Goal: Navigation & Orientation: Find specific page/section

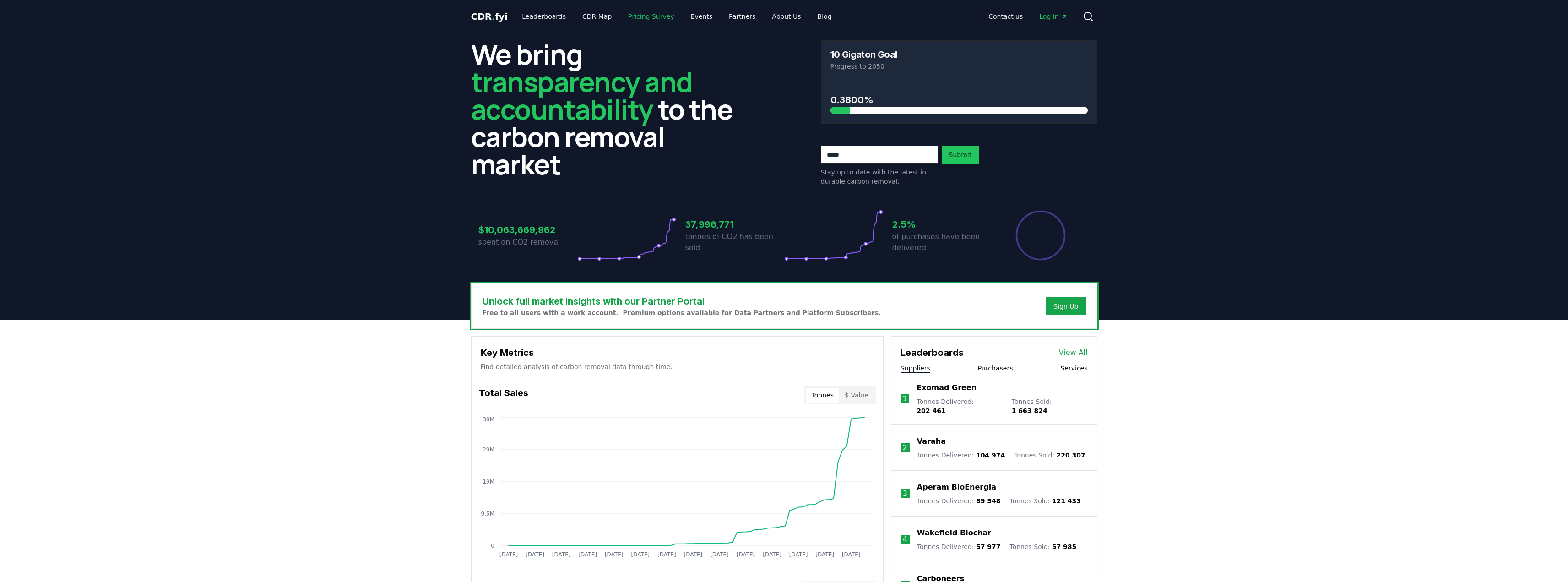
drag, startPoint x: 642, startPoint y: 16, endPoint x: 649, endPoint y: 16, distance: 7.0
click at [642, 16] on link "Pricing Survey" at bounding box center [651, 16] width 60 height 16
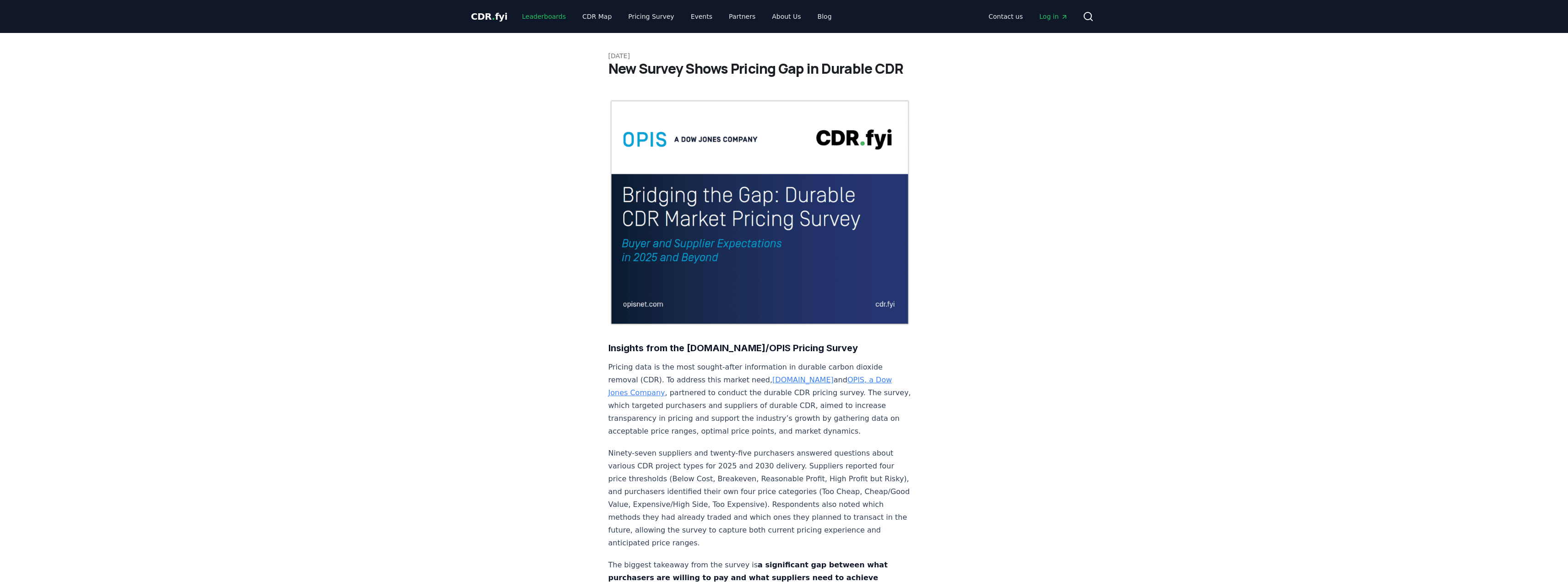
click at [545, 16] on link "Leaderboards" at bounding box center [544, 16] width 58 height 16
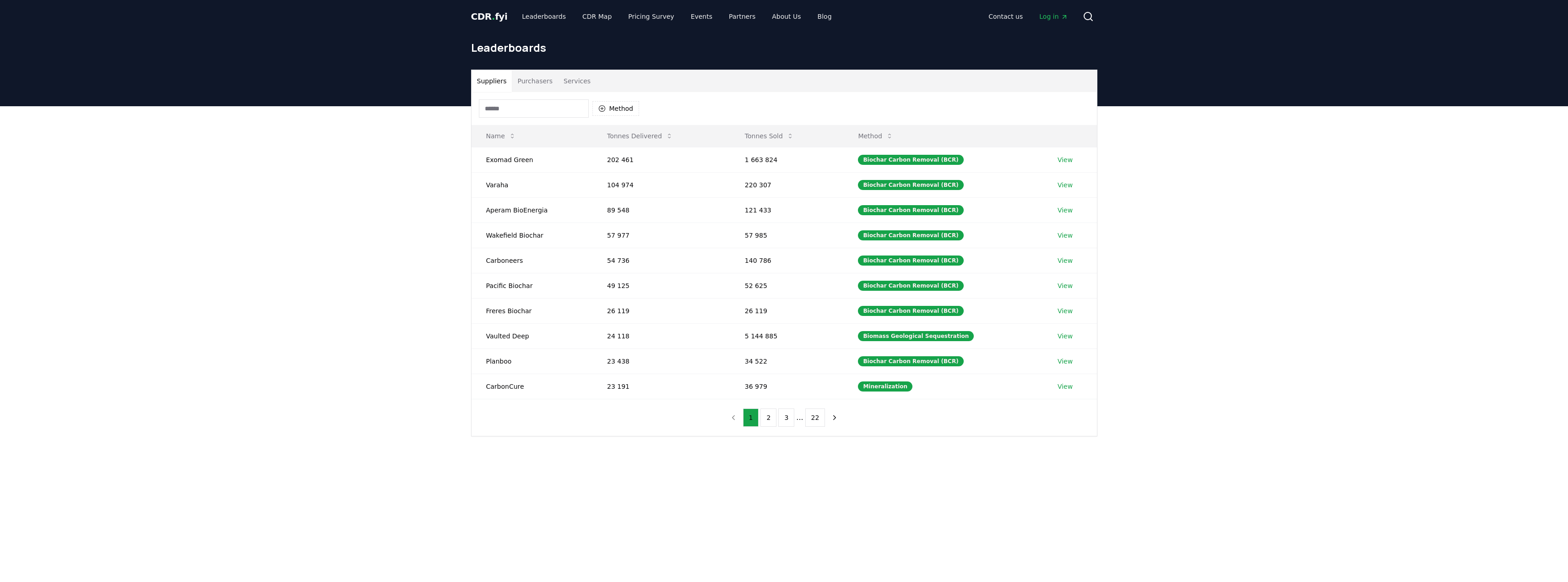
click at [496, 16] on span "CDR . fyi" at bounding box center [489, 16] width 37 height 11
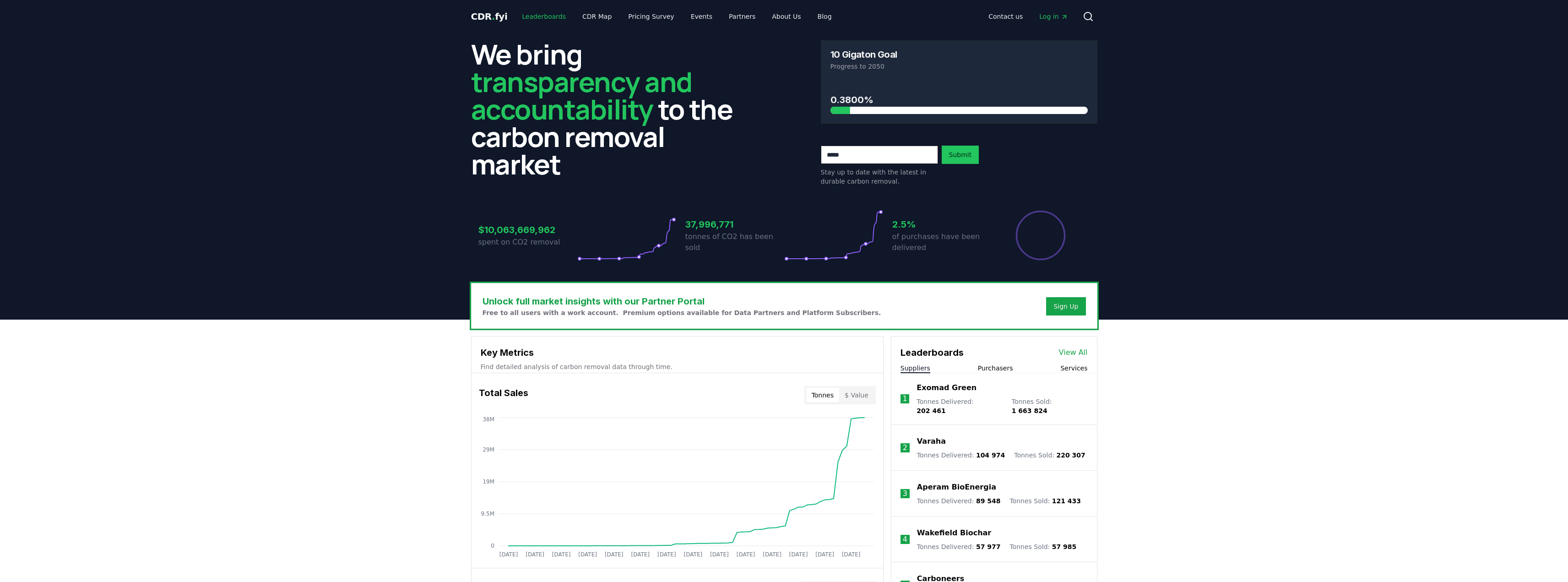
click at [539, 21] on link "Leaderboards" at bounding box center [544, 16] width 58 height 16
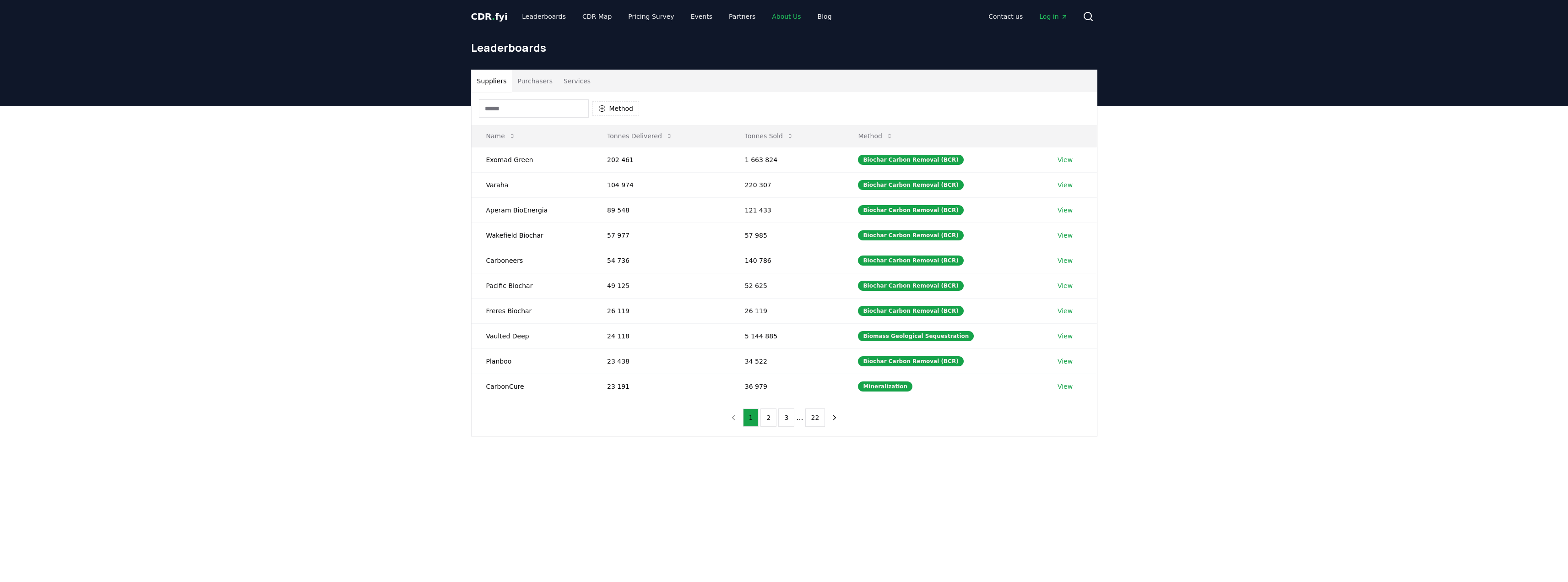
click at [765, 15] on link "About Us" at bounding box center [786, 16] width 43 height 16
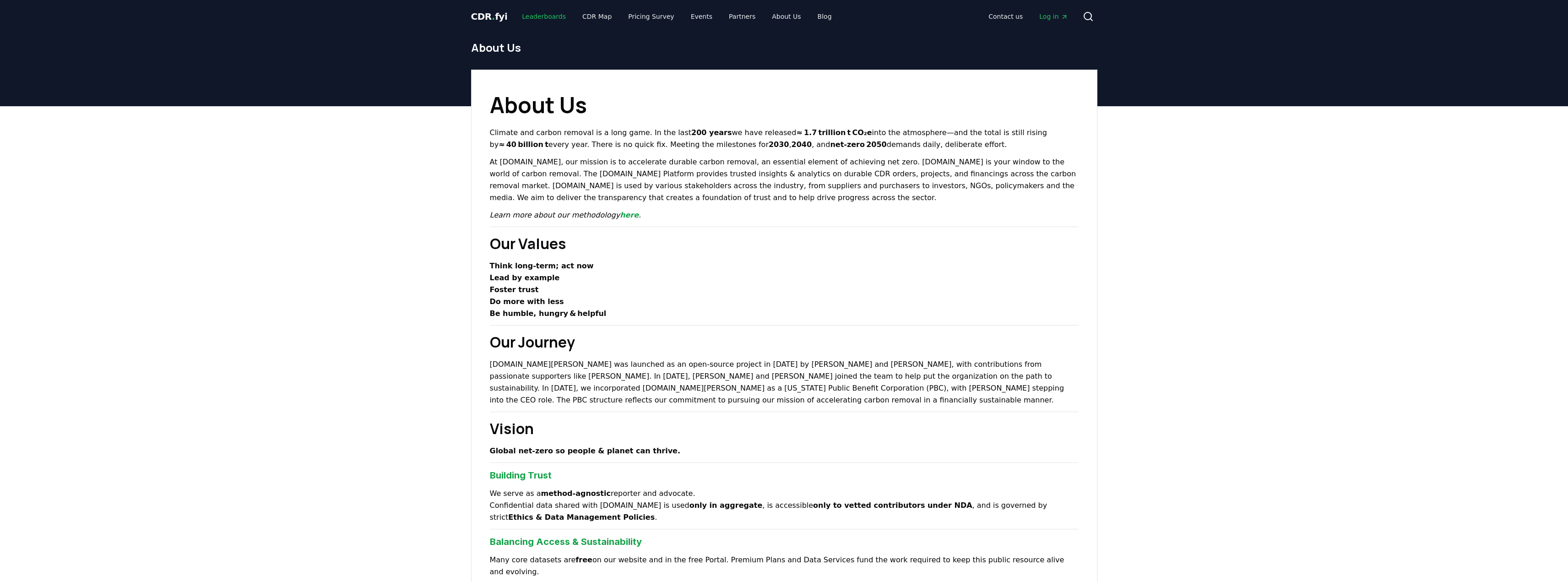
click at [546, 12] on link "Leaderboards" at bounding box center [544, 16] width 58 height 16
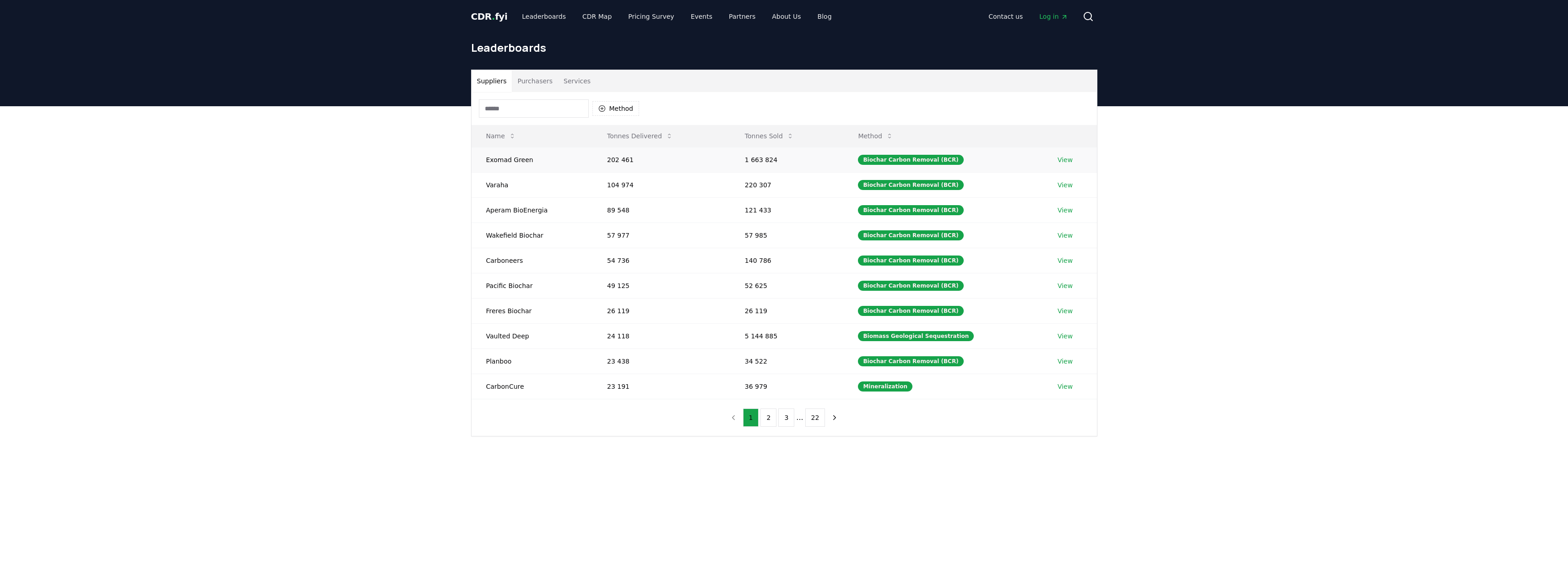
click at [1063, 160] on link "View" at bounding box center [1065, 160] width 15 height 9
click at [492, 18] on span "." at bounding box center [493, 16] width 3 height 11
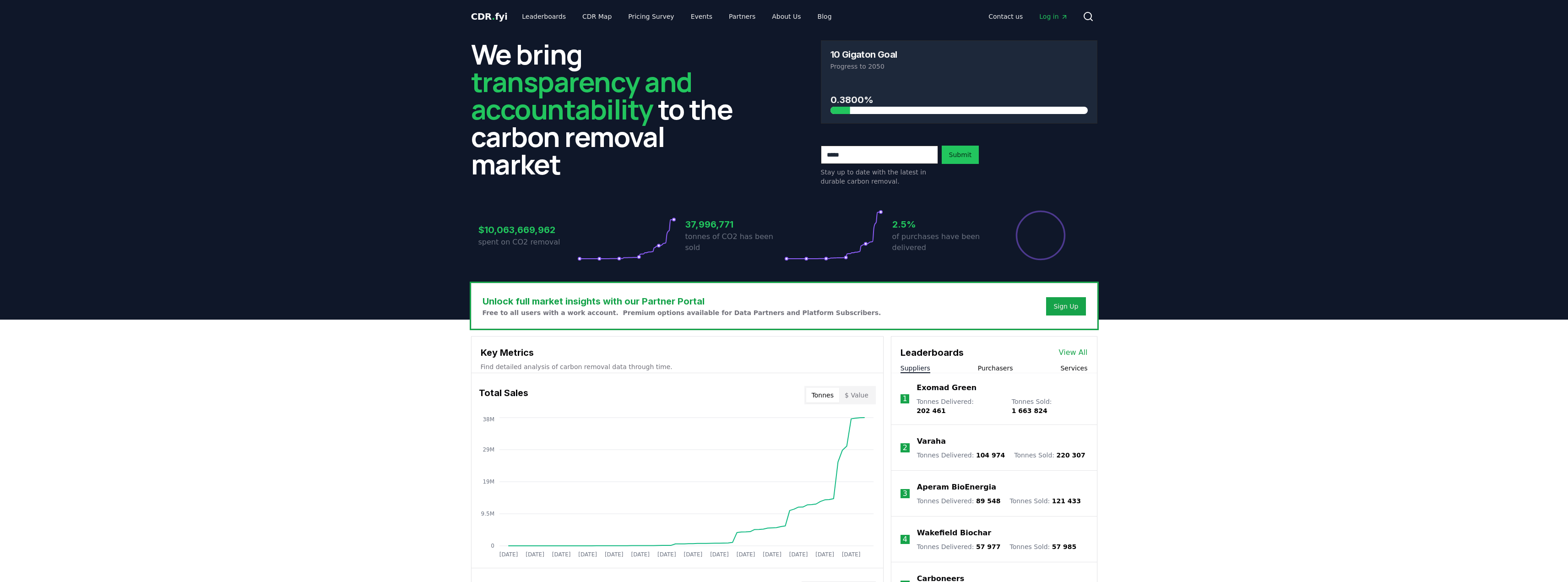
click at [318, 111] on header "We bring transparency and accountability to the carbon removal market 10 Gigato…" at bounding box center [784, 176] width 1568 height 287
